Goal: Task Accomplishment & Management: Manage account settings

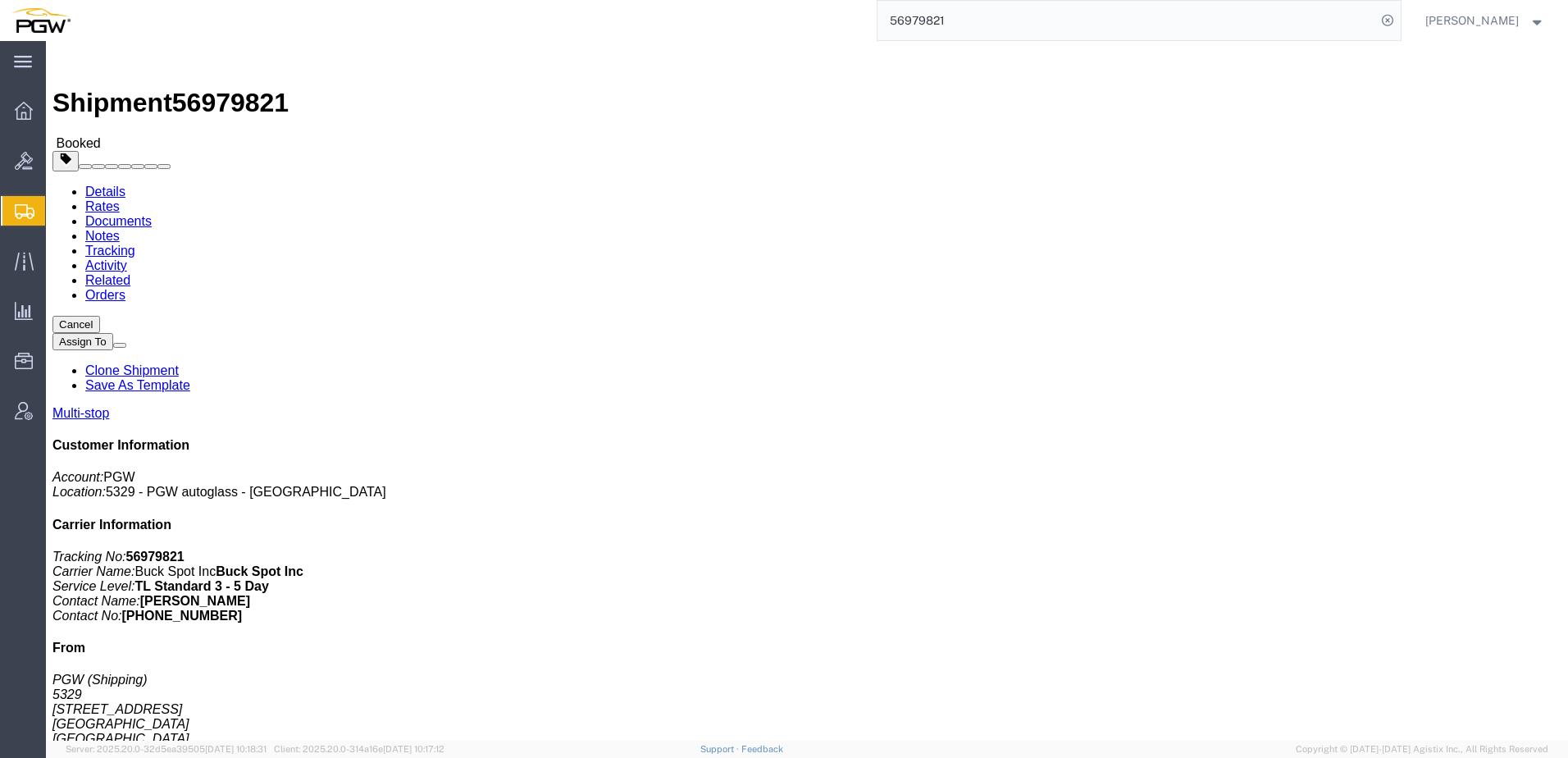
scroll to position [328, 0]
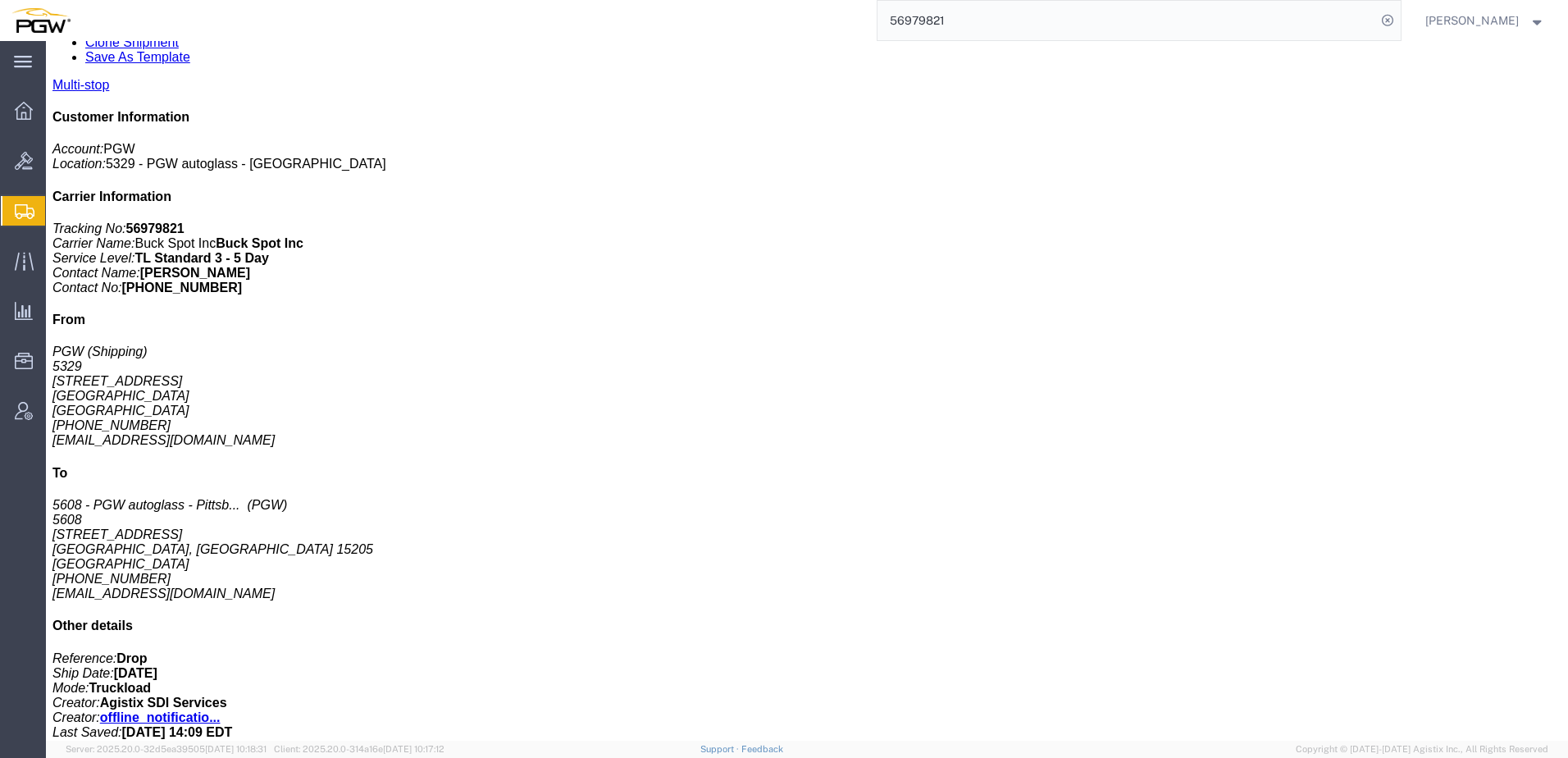
click at [1017, 24] on input "56979821" at bounding box center [1127, 20] width 499 height 39
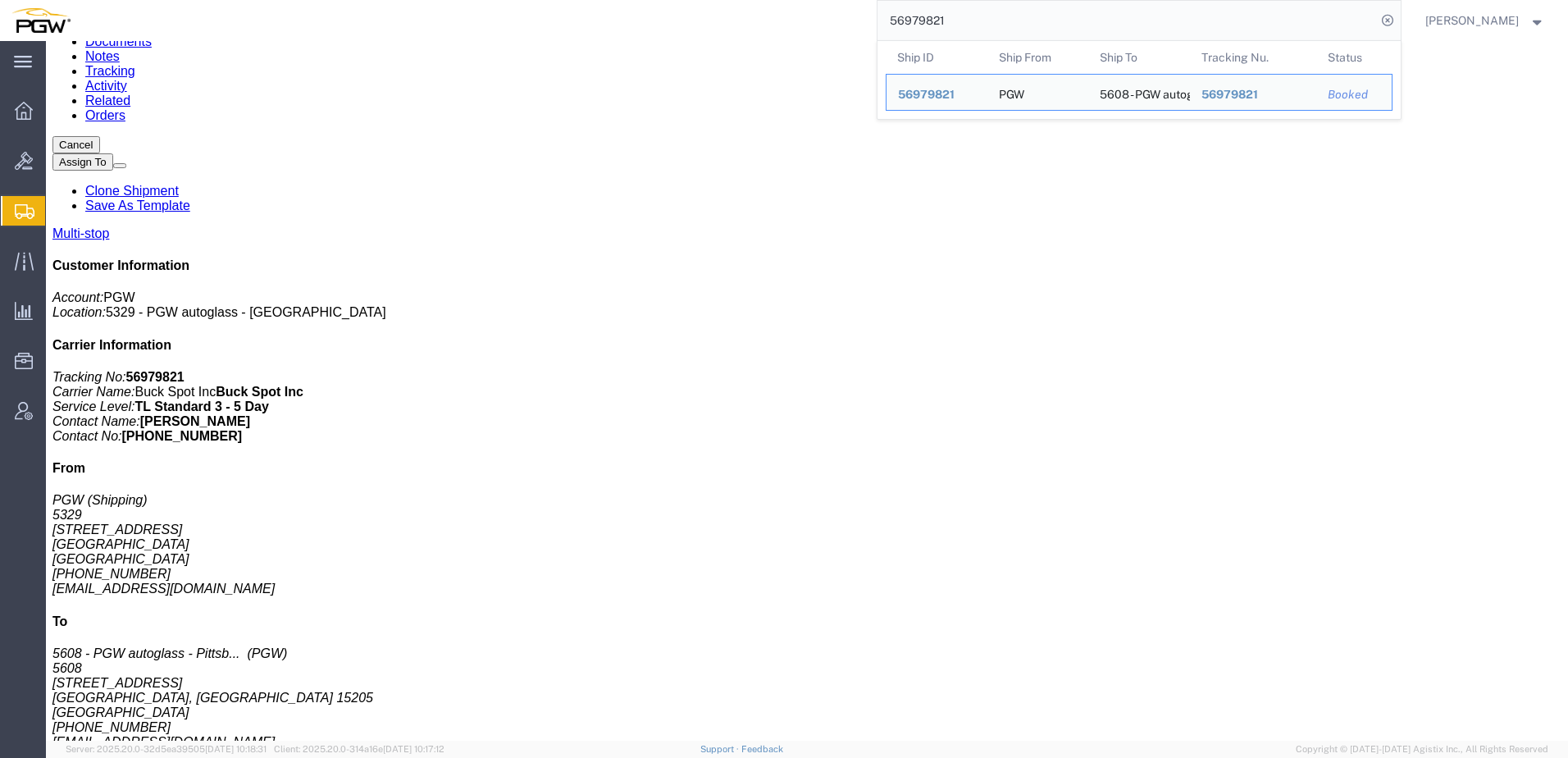
scroll to position [0, 0]
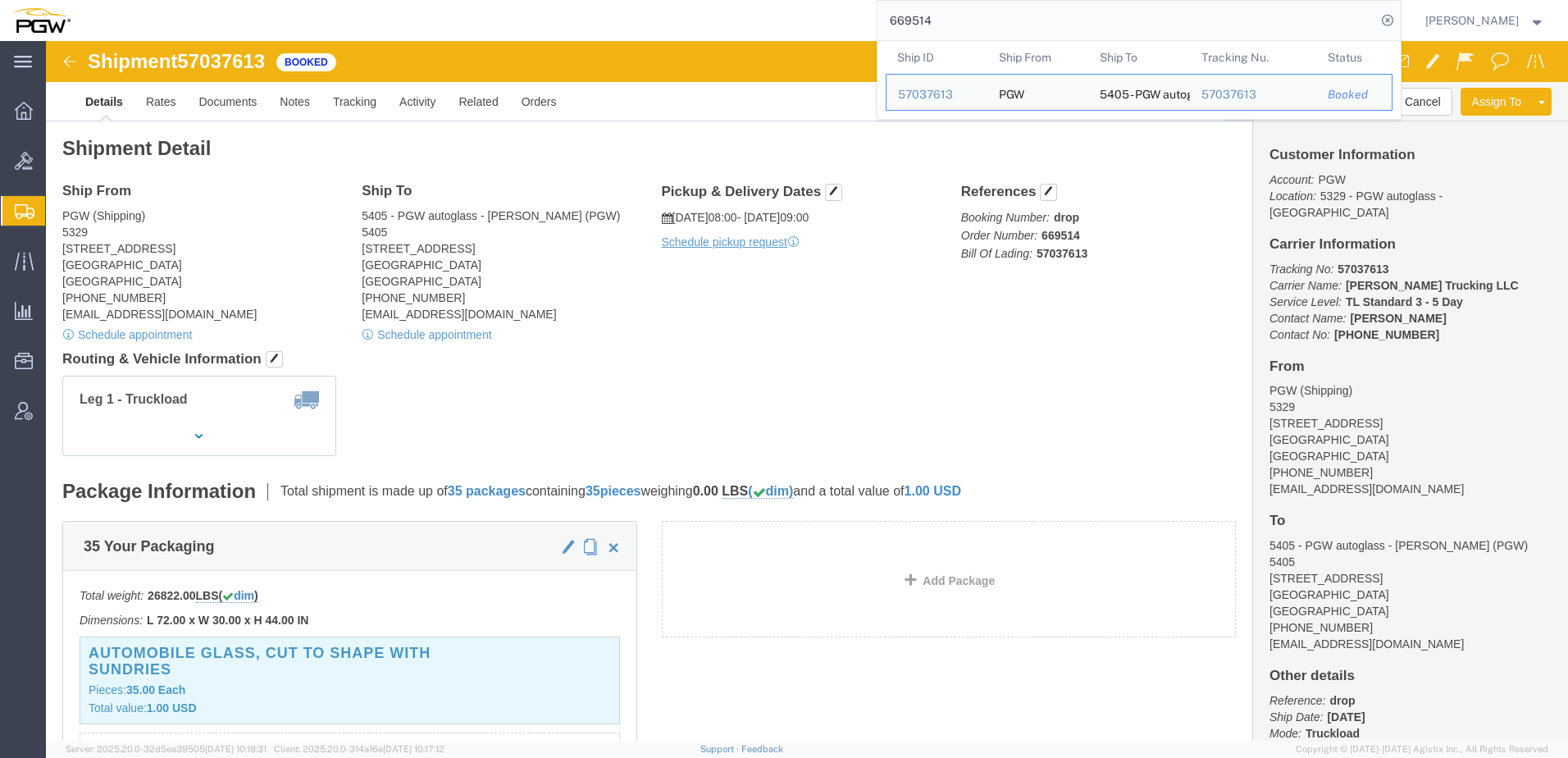
drag, startPoint x: 985, startPoint y: 17, endPoint x: 541, endPoint y: 3, distance: 444.2
click at [541, 3] on div "669514 Ship ID Ship From Ship To Tracking Nu. Status Ship ID 57037613 Ship From…" at bounding box center [742, 20] width 1320 height 41
paste input "20"
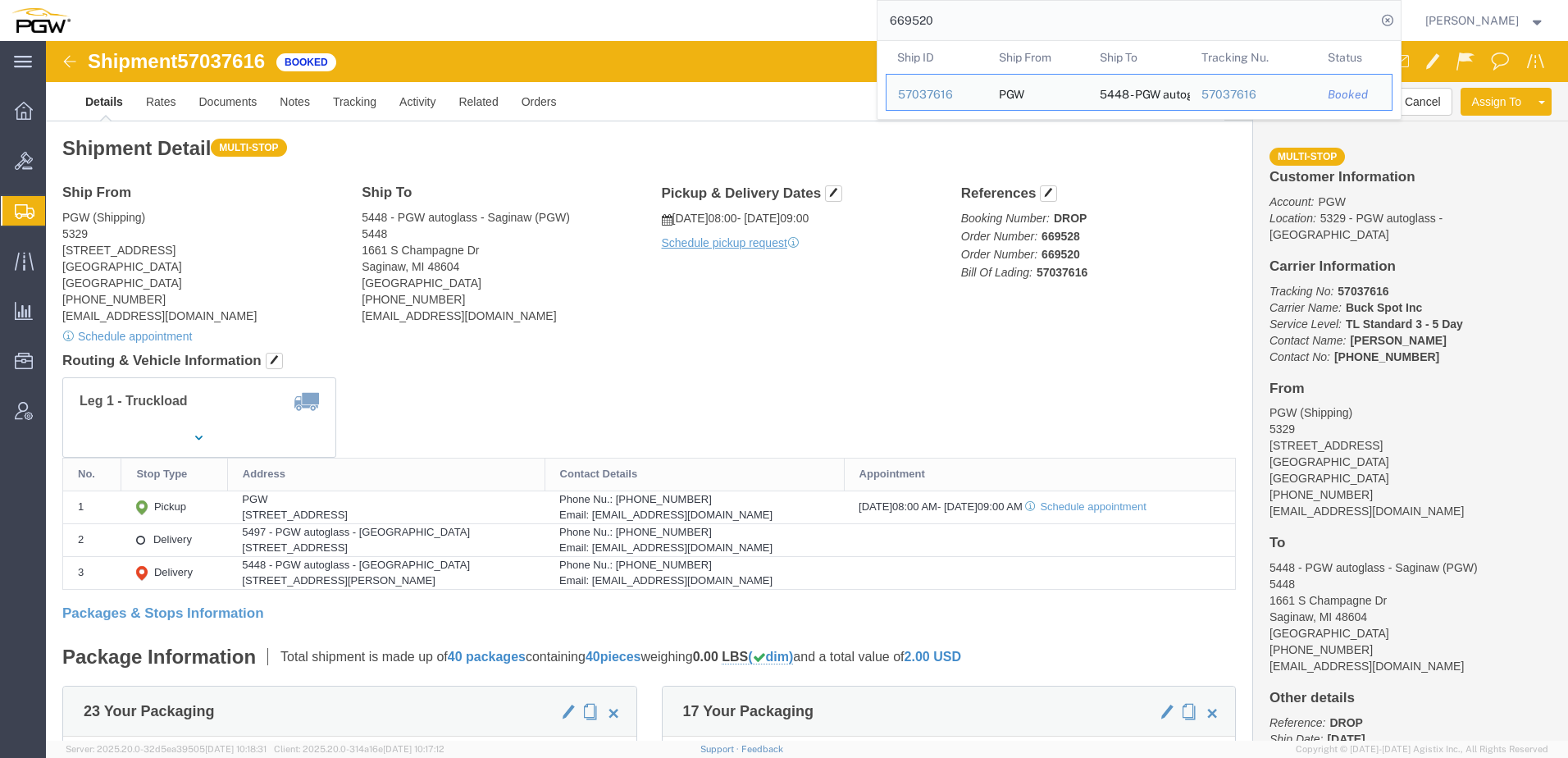
click h4 "Routing & Vehicle Information"
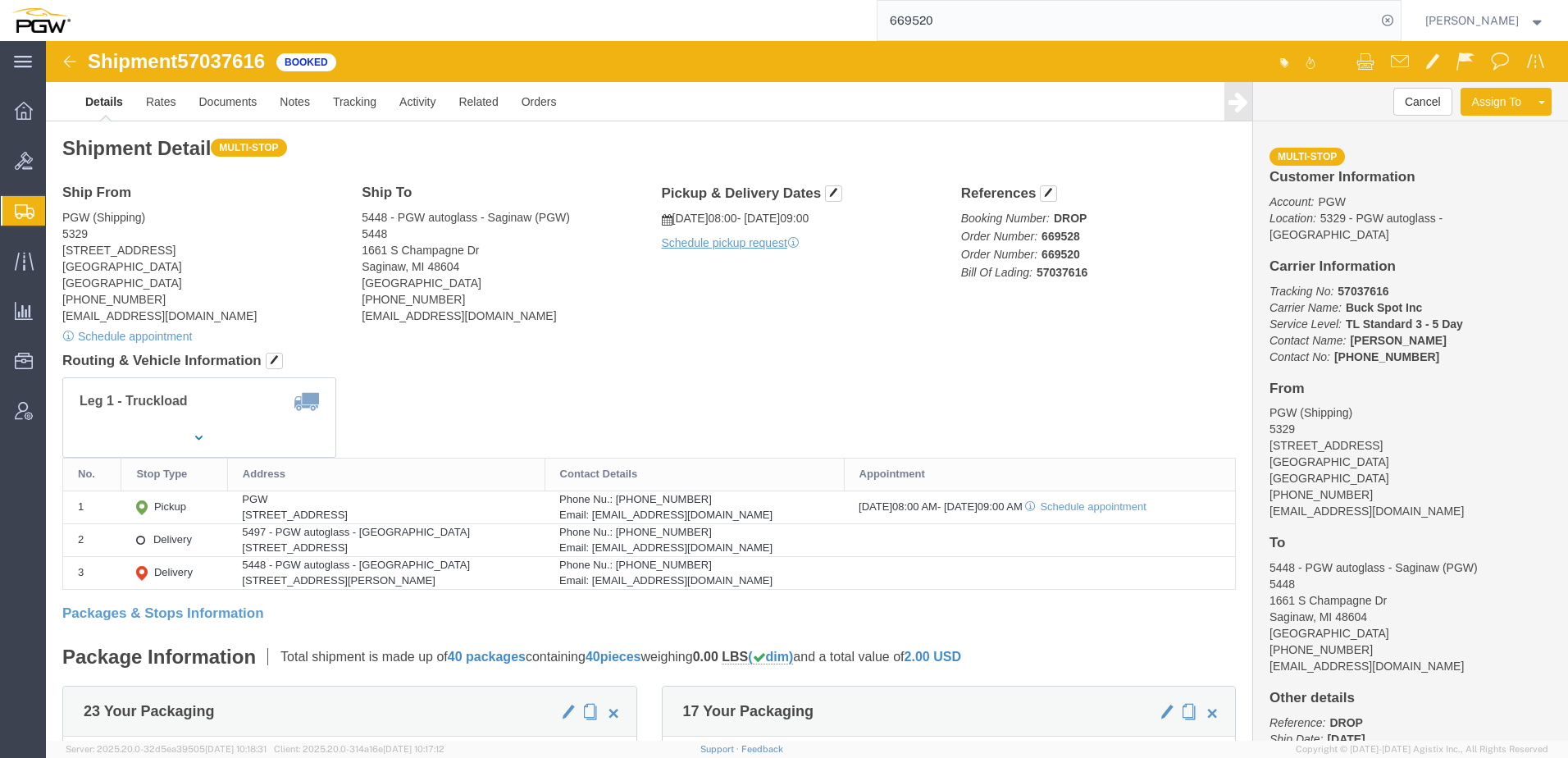
click at [0, 0] on span "Shipment Manager" at bounding box center [0, 0] width 0 height 0
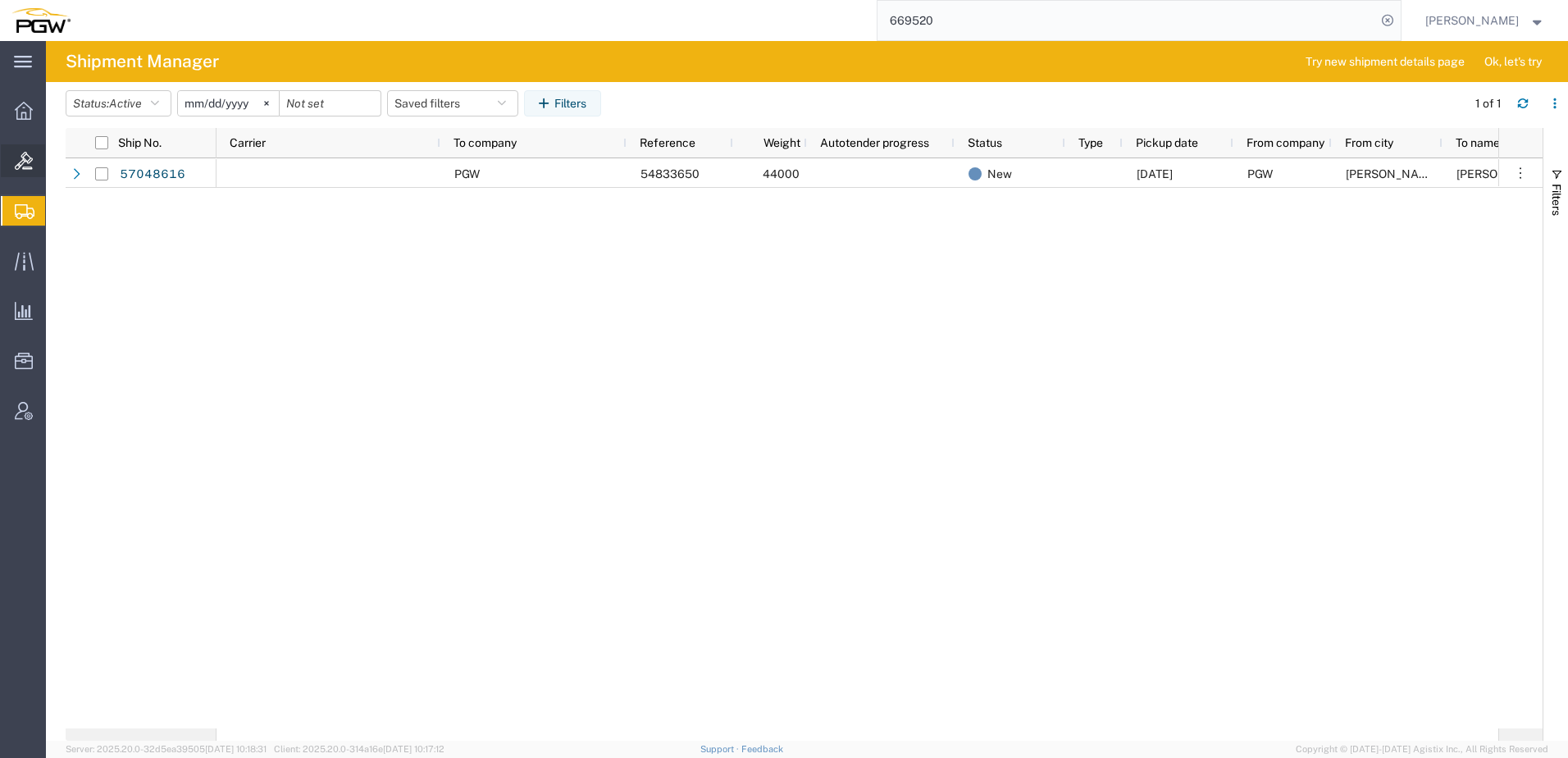
click at [56, 160] on span "Bids" at bounding box center [51, 160] width 12 height 33
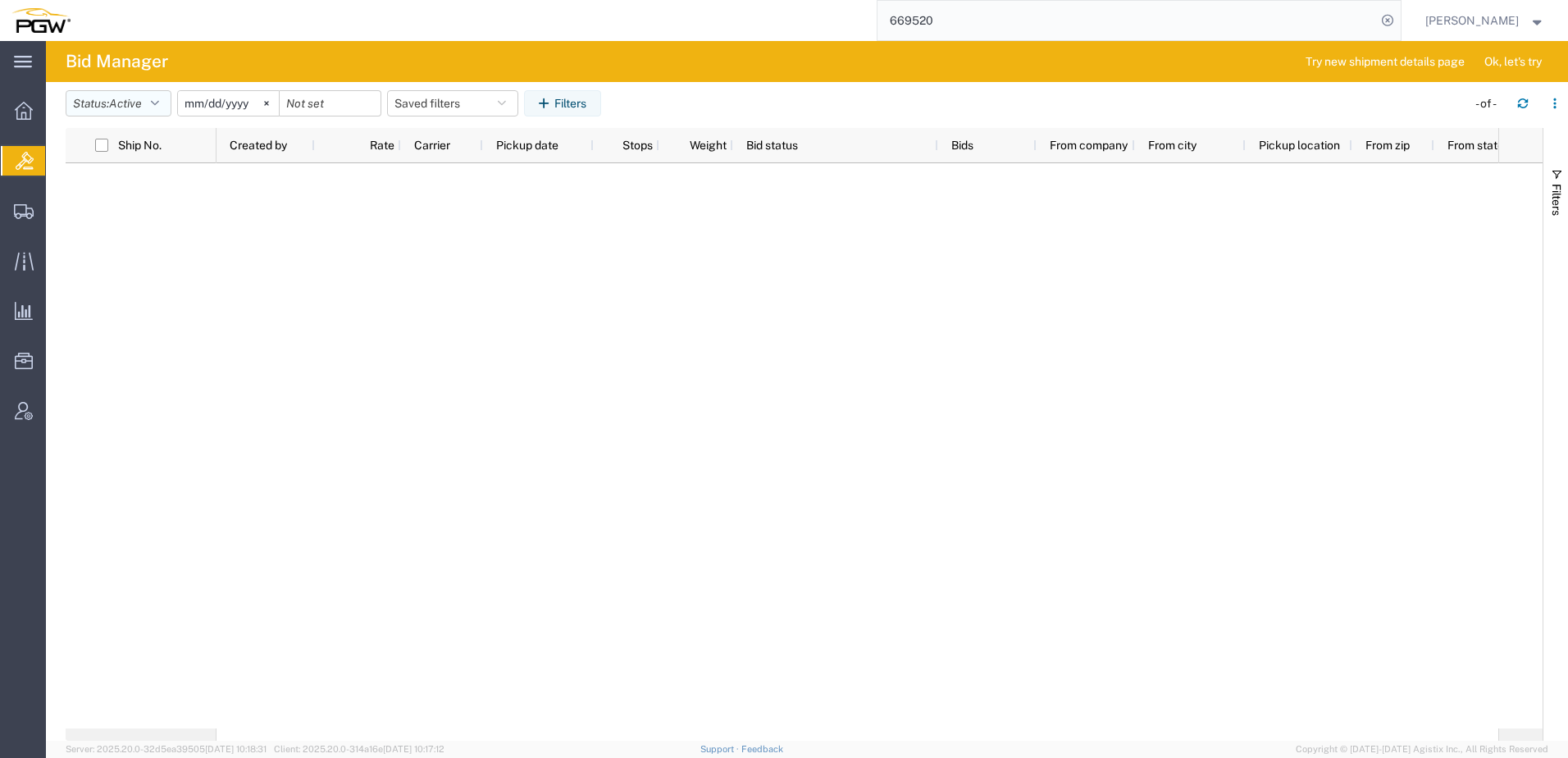
click at [137, 110] on span "Active" at bounding box center [125, 103] width 33 height 16
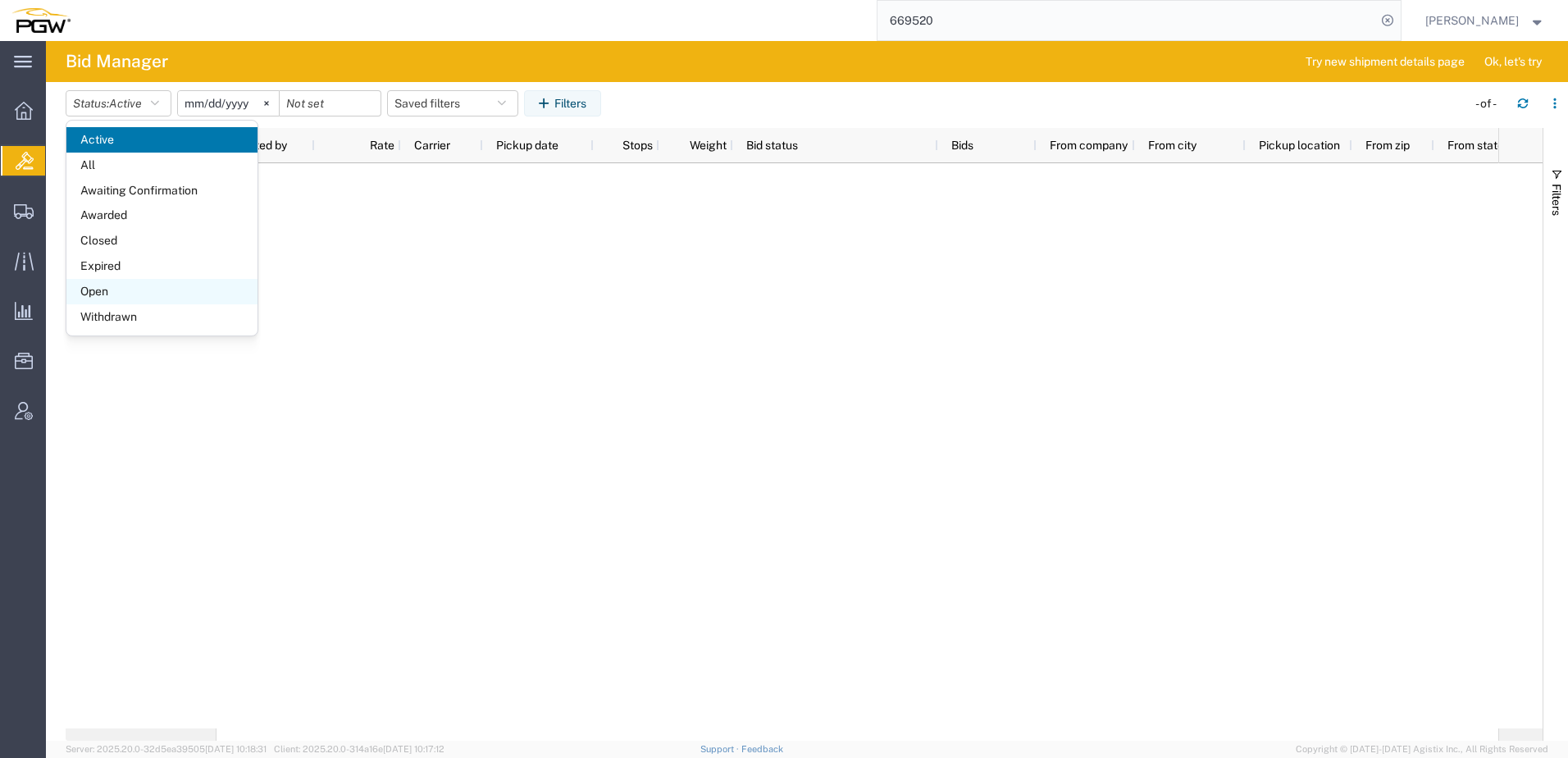
click at [117, 299] on span "Open" at bounding box center [162, 291] width 191 height 25
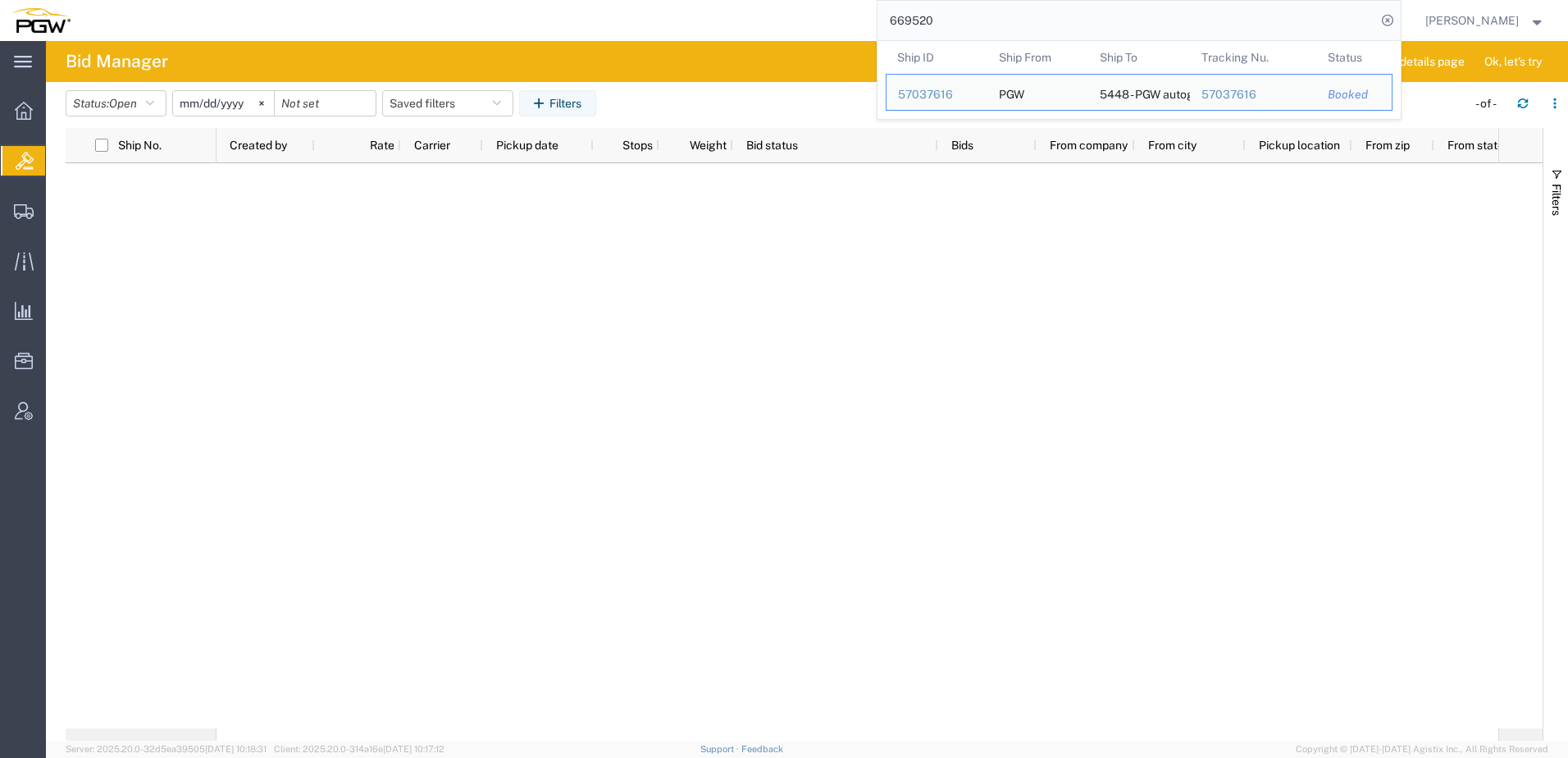
drag, startPoint x: 1034, startPoint y: 21, endPoint x: 313, endPoint y: -29, distance: 722.7
click at [313, 0] on html "main_menu Created with Sketch. Collapse Menu Overview Bids Shipments Shipment M…" at bounding box center [784, 379] width 1568 height 758
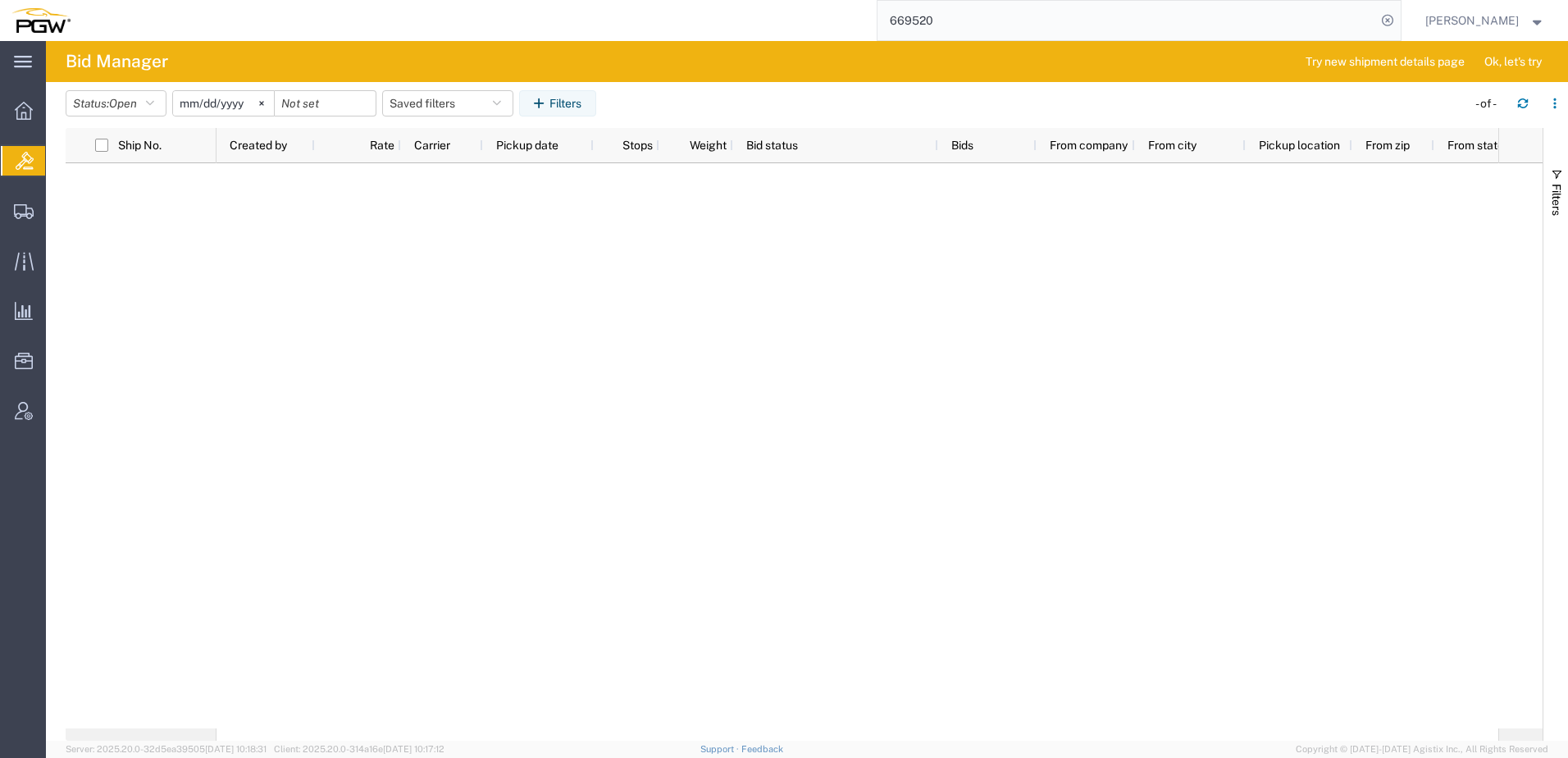
paste input "56979846"
type input "56979846"
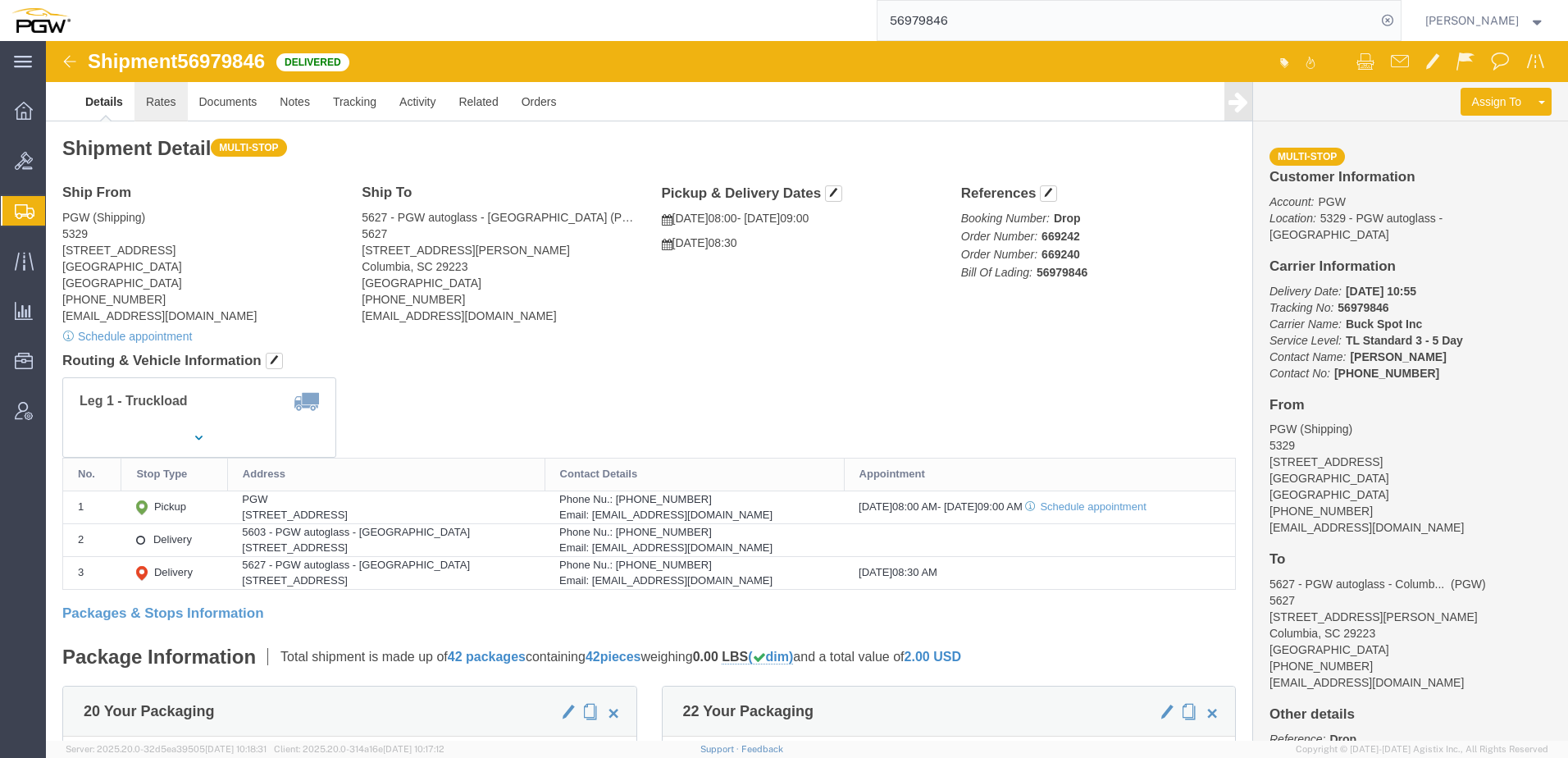
click link "Rates"
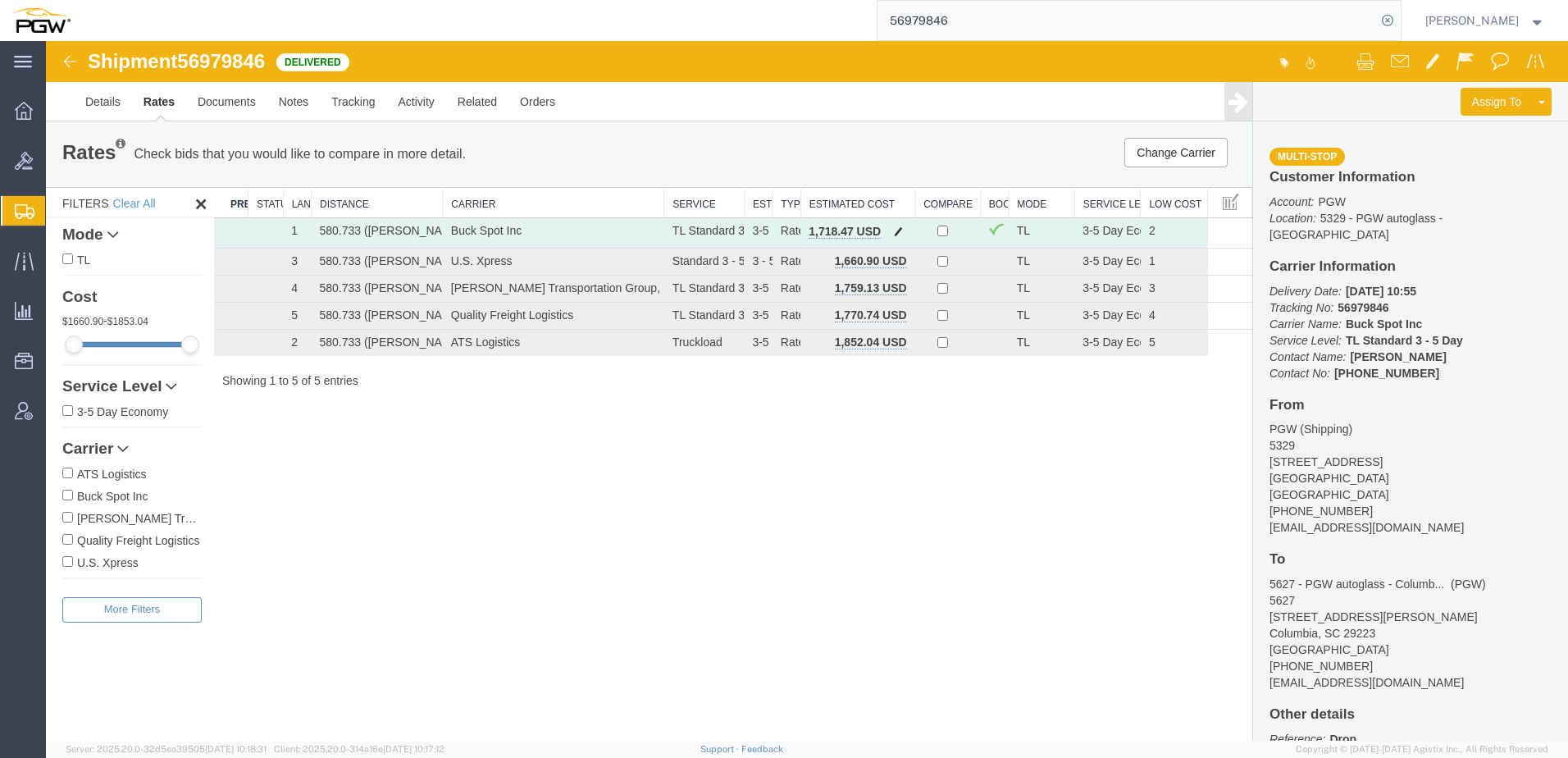
click at [900, 230] on span "button" at bounding box center [898, 232] width 9 height 12
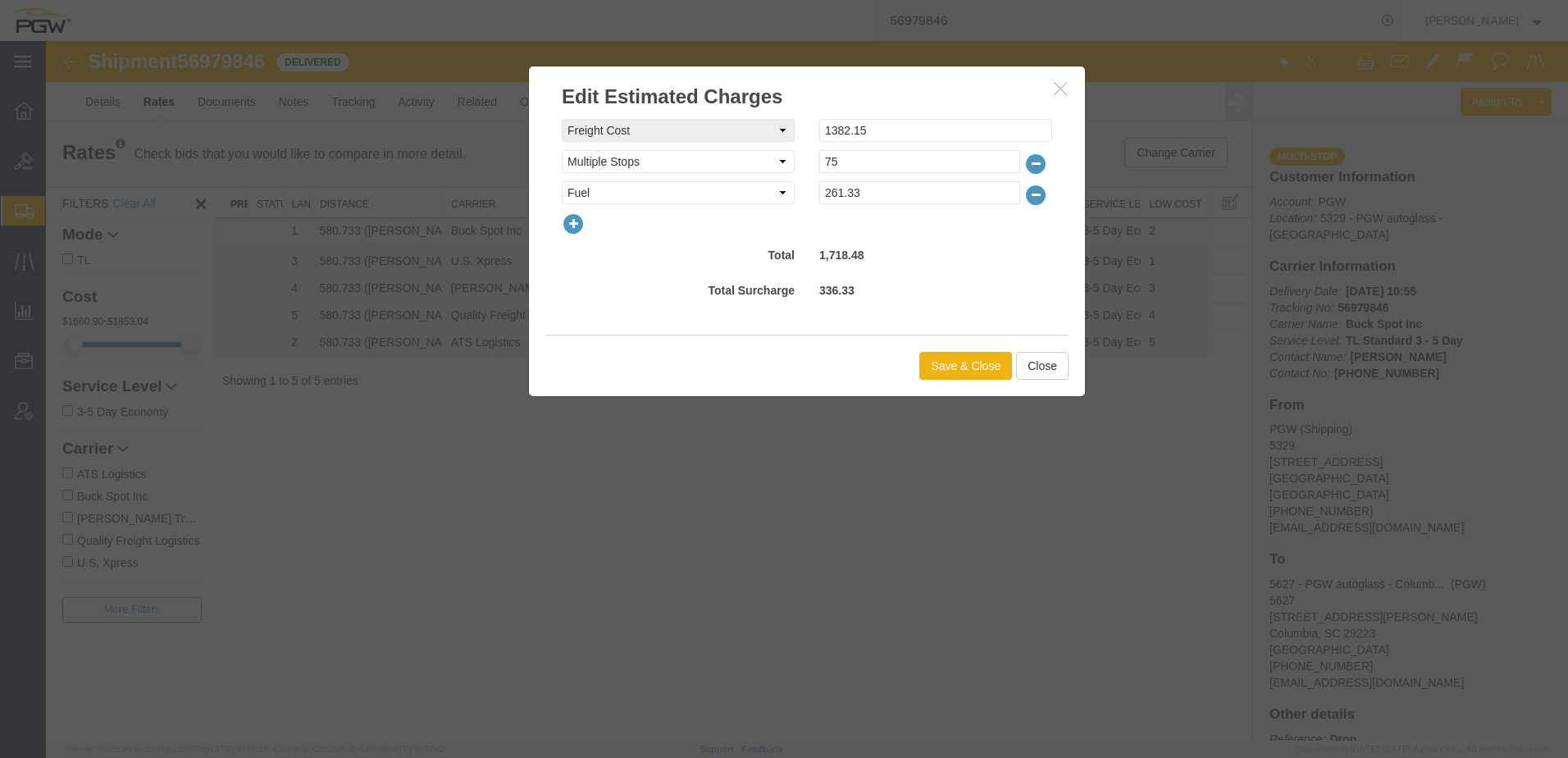
click at [583, 226] on icon "button" at bounding box center [572, 223] width 23 height 23
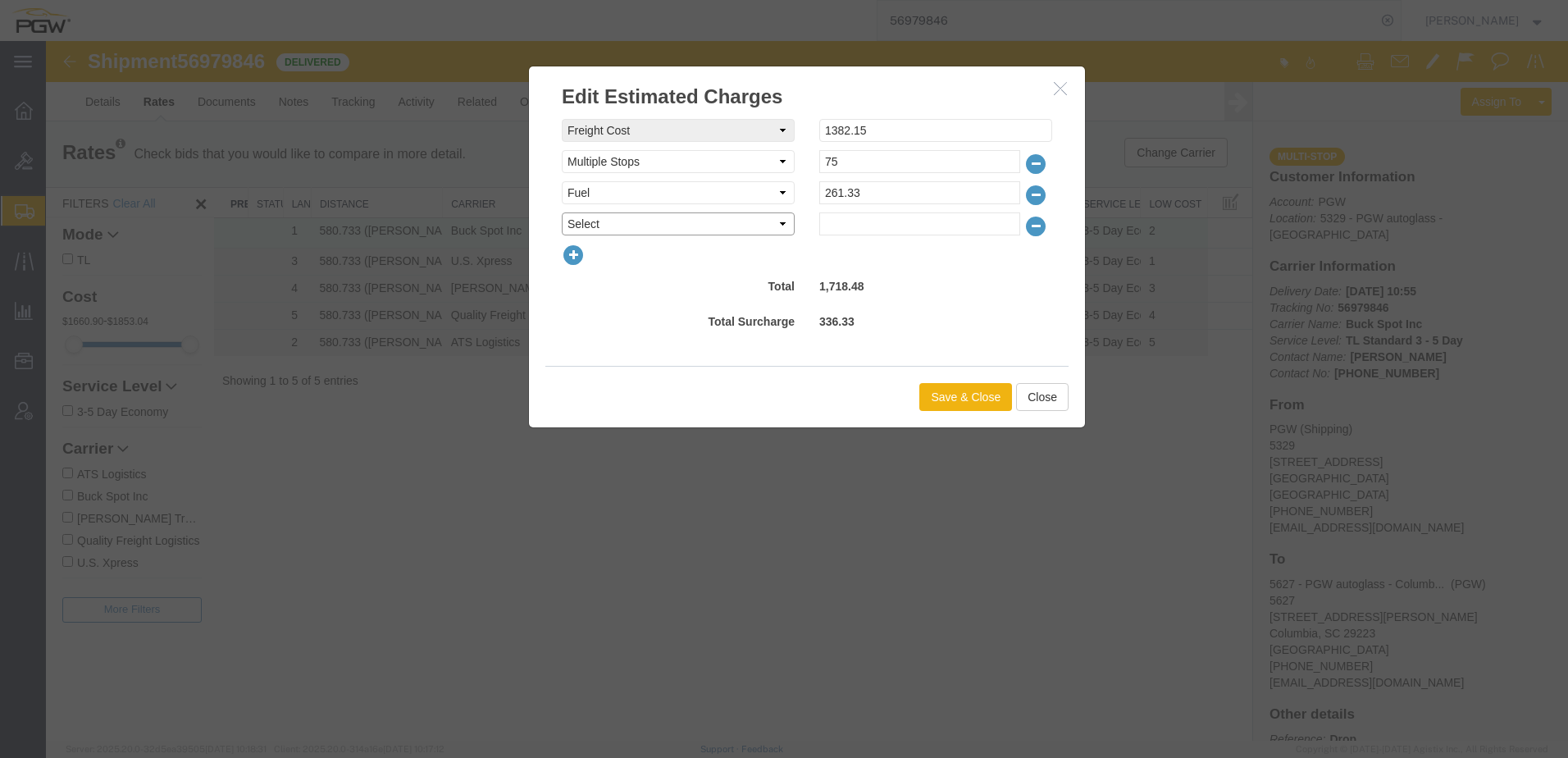
click at [599, 225] on select "Select AES Filing Accessorial Delivery Charge Additional Invoice Details Addres…" at bounding box center [678, 223] width 233 height 23
select select "OTHR"
click at [562, 212] on select "Select AES Filing Accessorial Delivery Charge Additional Invoice Details Addres…" at bounding box center [678, 223] width 233 height 23
click at [902, 222] on input "text" at bounding box center [919, 223] width 201 height 23
type input "50.00"
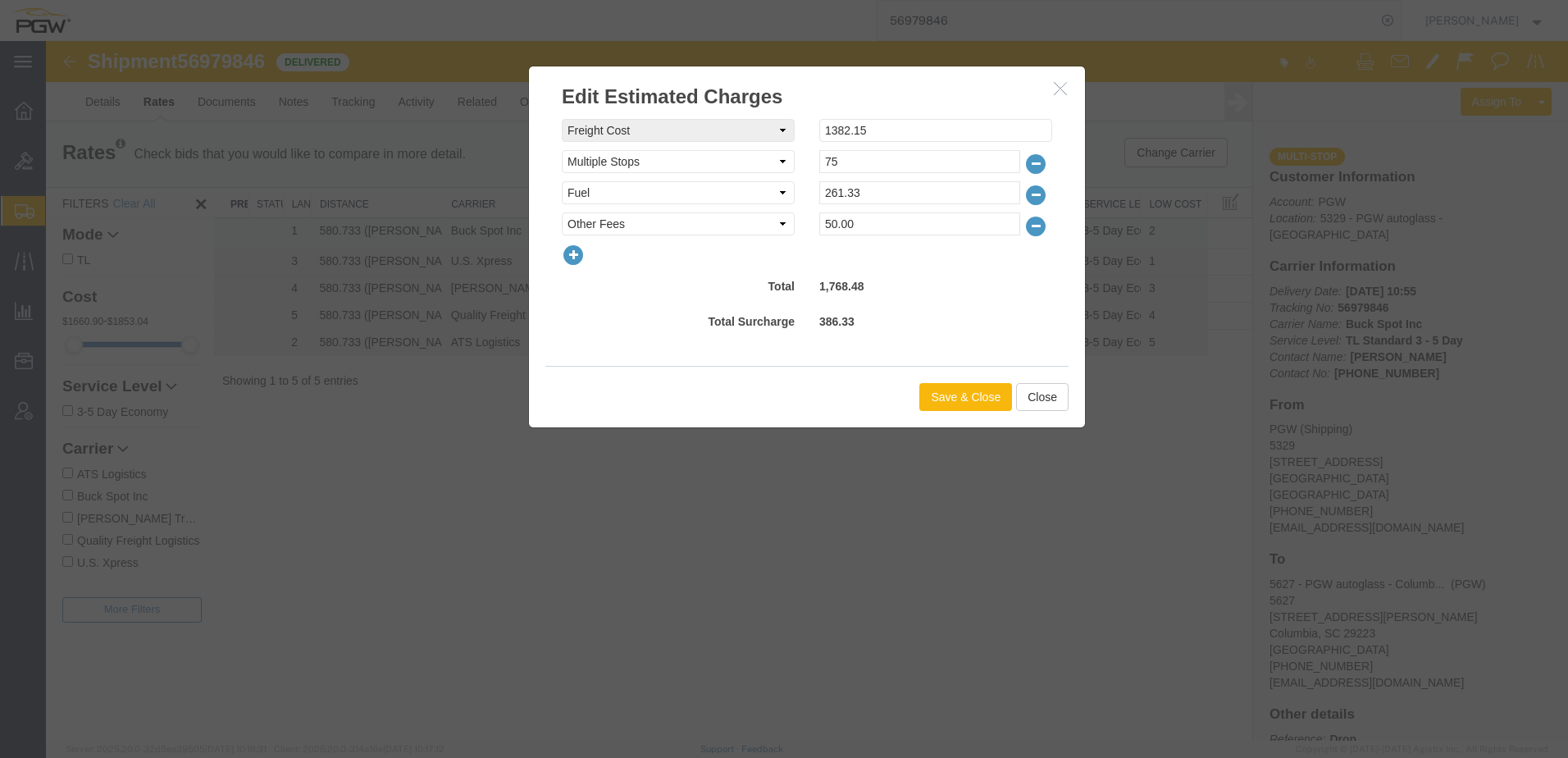
click at [929, 406] on button "Save & Close" at bounding box center [965, 396] width 92 height 28
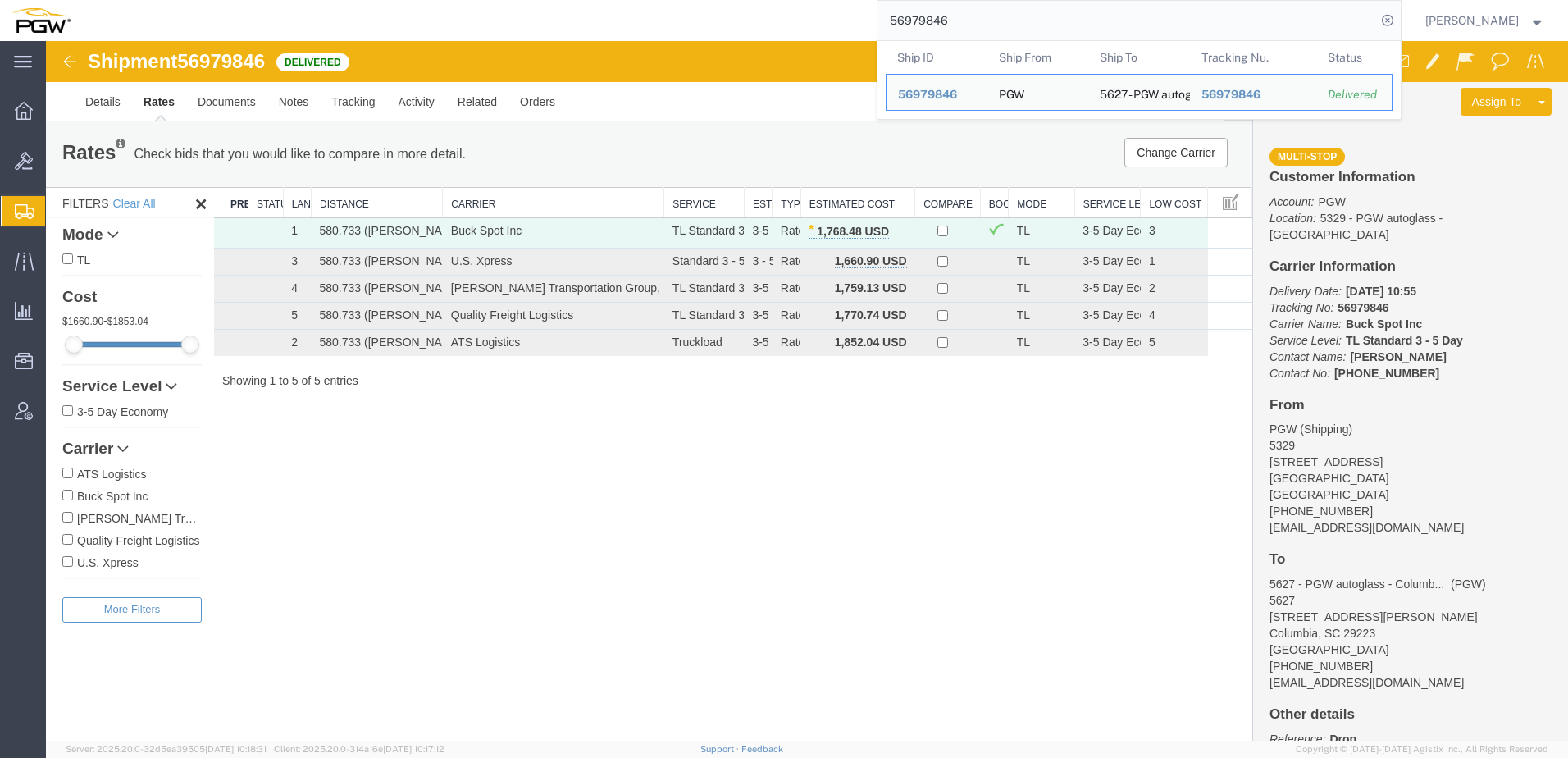
drag, startPoint x: 1030, startPoint y: 17, endPoint x: 621, endPoint y: 2, distance: 409.3
click at [621, 2] on div "56979846 Ship ID Ship From Ship To Tracking Nu. Status Ship ID 56979846 Ship Fr…" at bounding box center [742, 20] width 1320 height 41
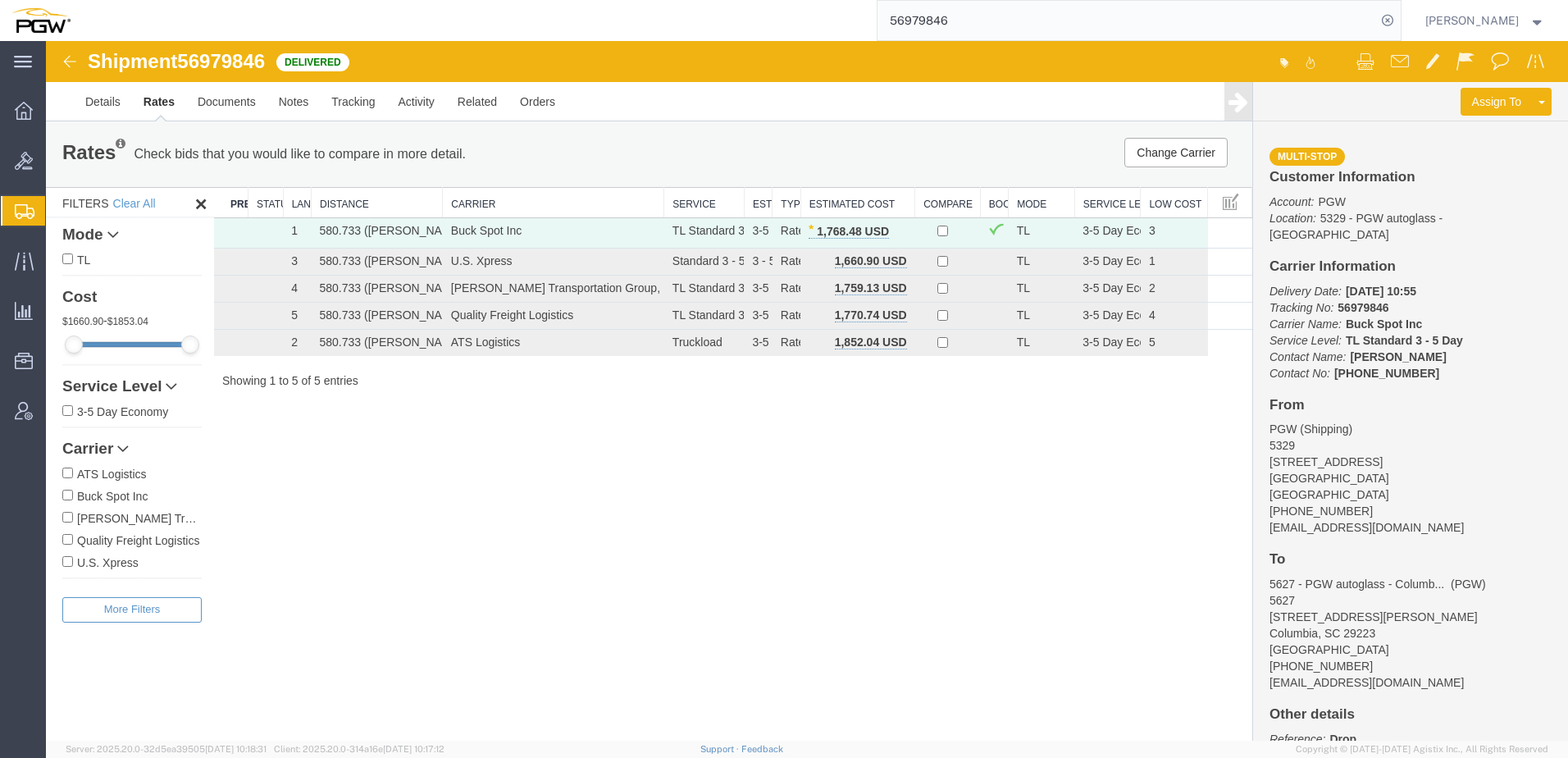
paste input "7065221"
type input "57065221"
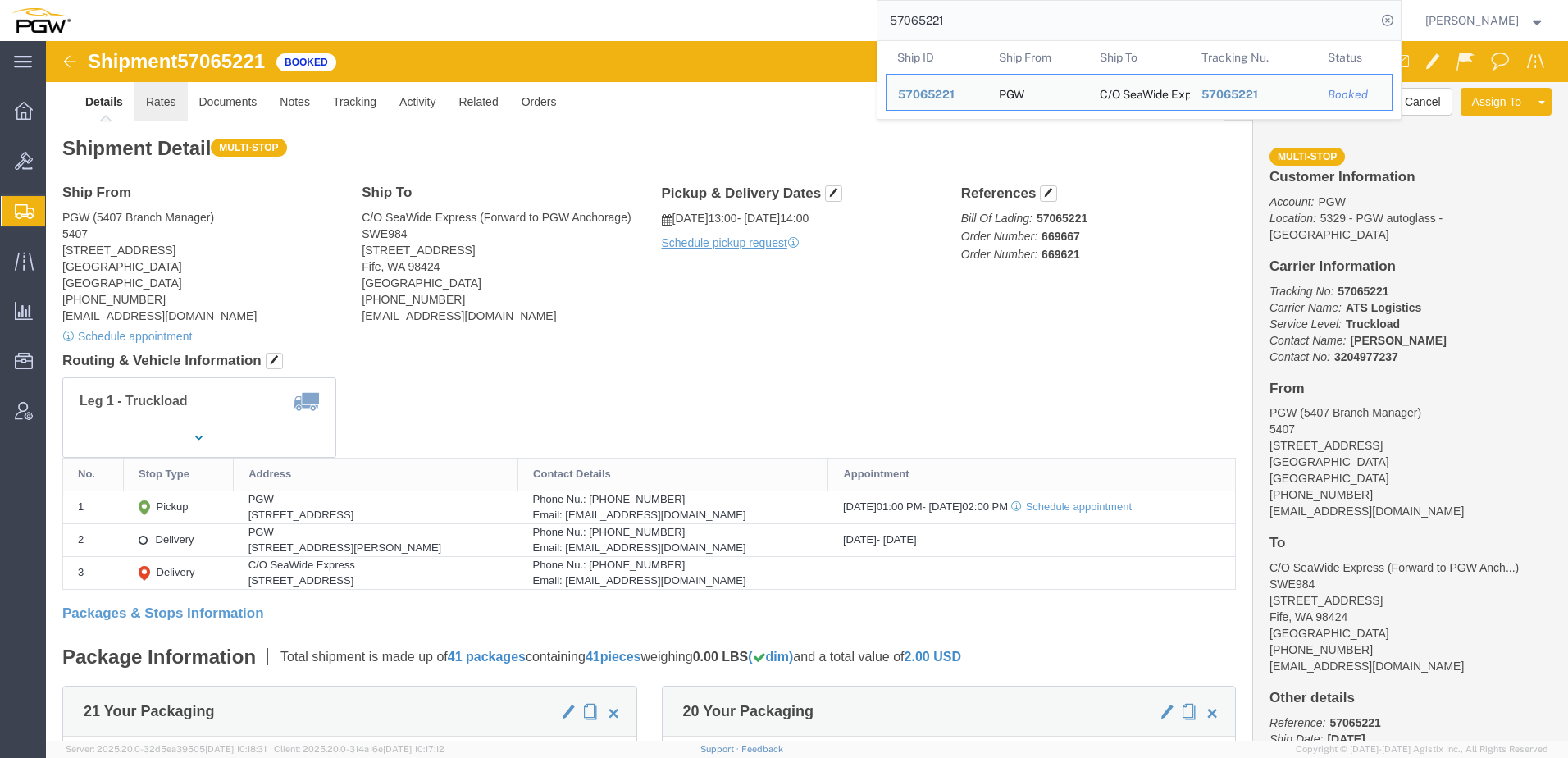
click link "Rates"
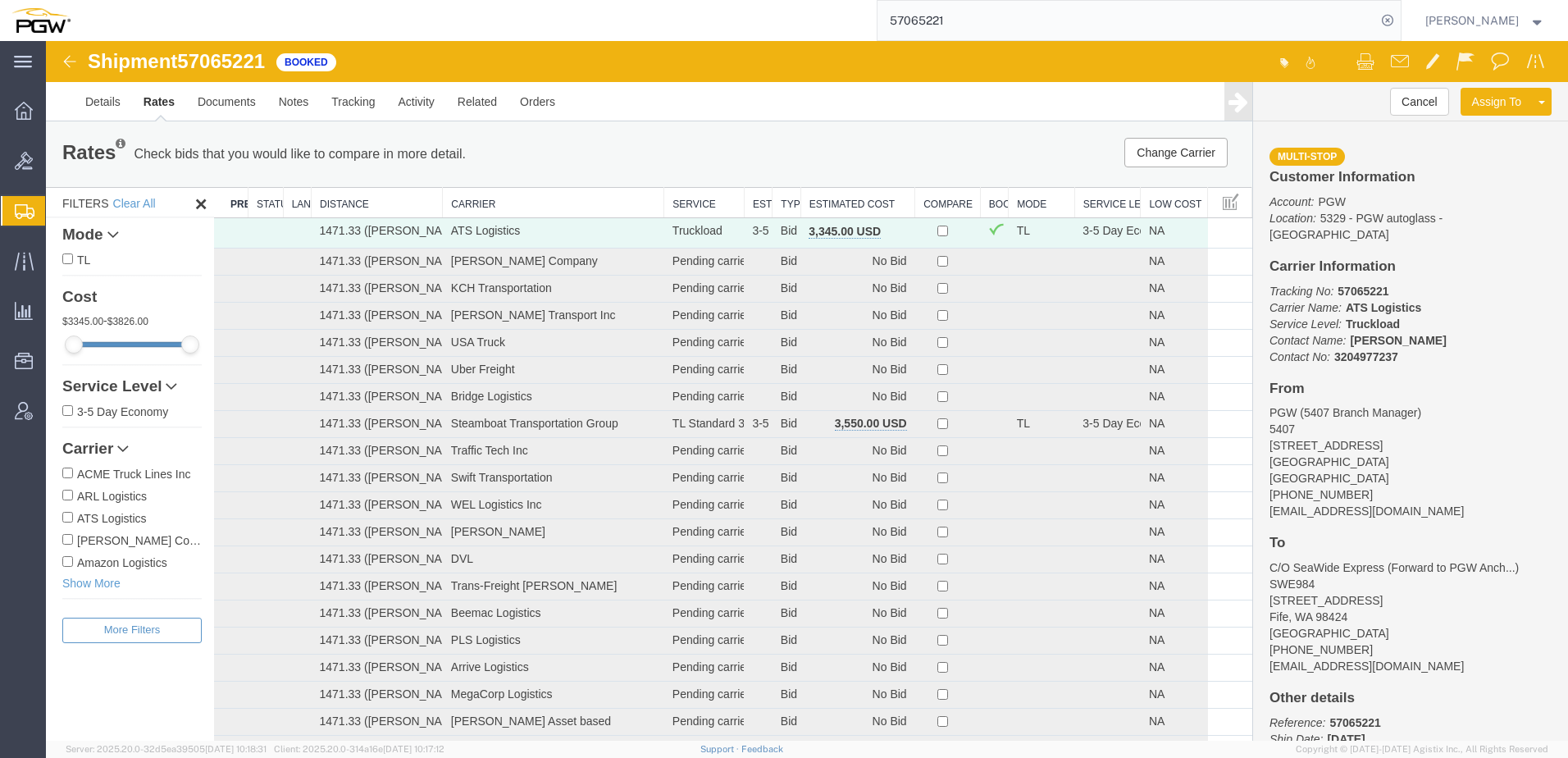
click at [816, 197] on th "Estimated Cost" at bounding box center [858, 203] width 114 height 30
